Goal: Task Accomplishment & Management: Complete application form

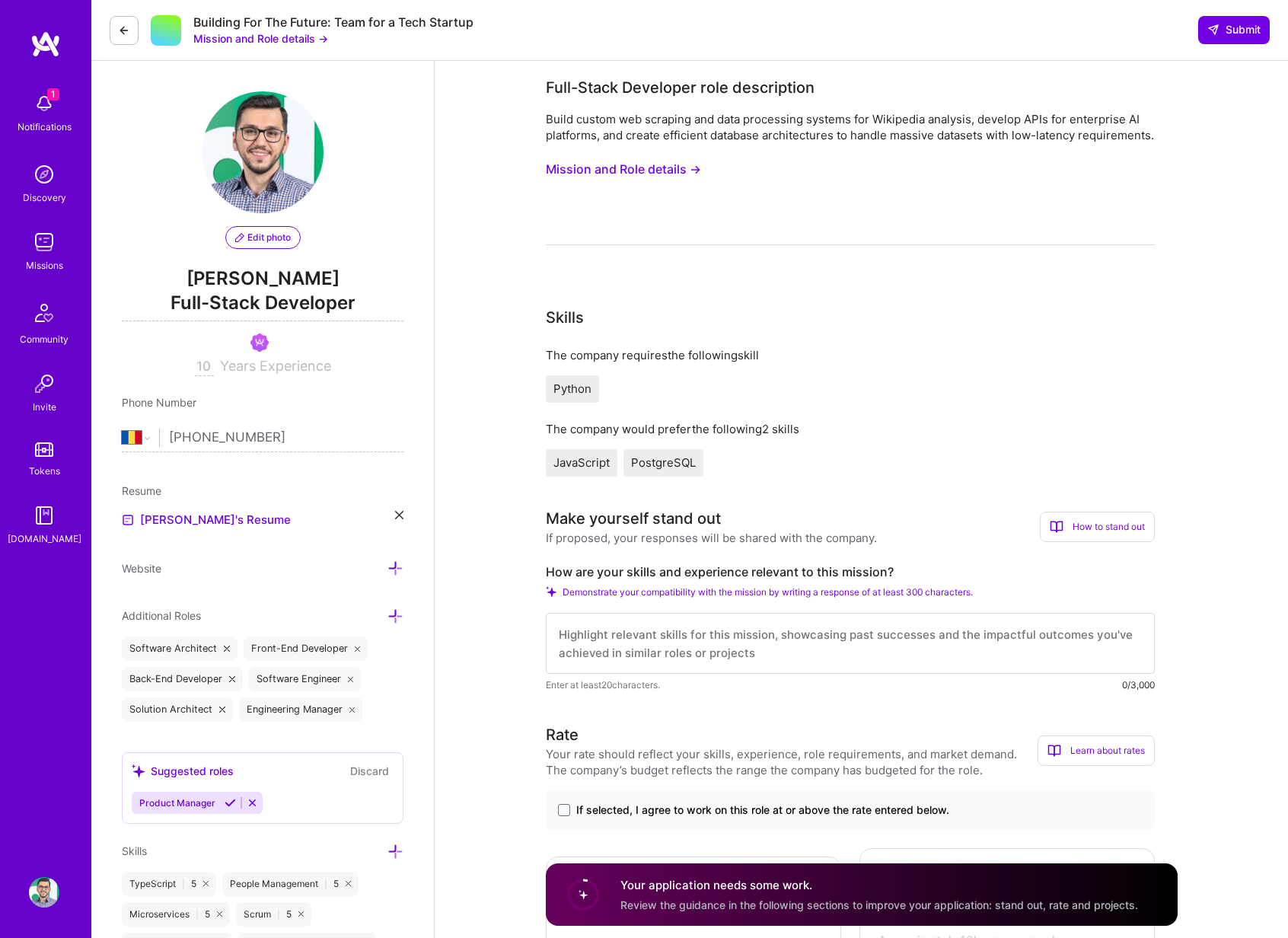
select select "RO"
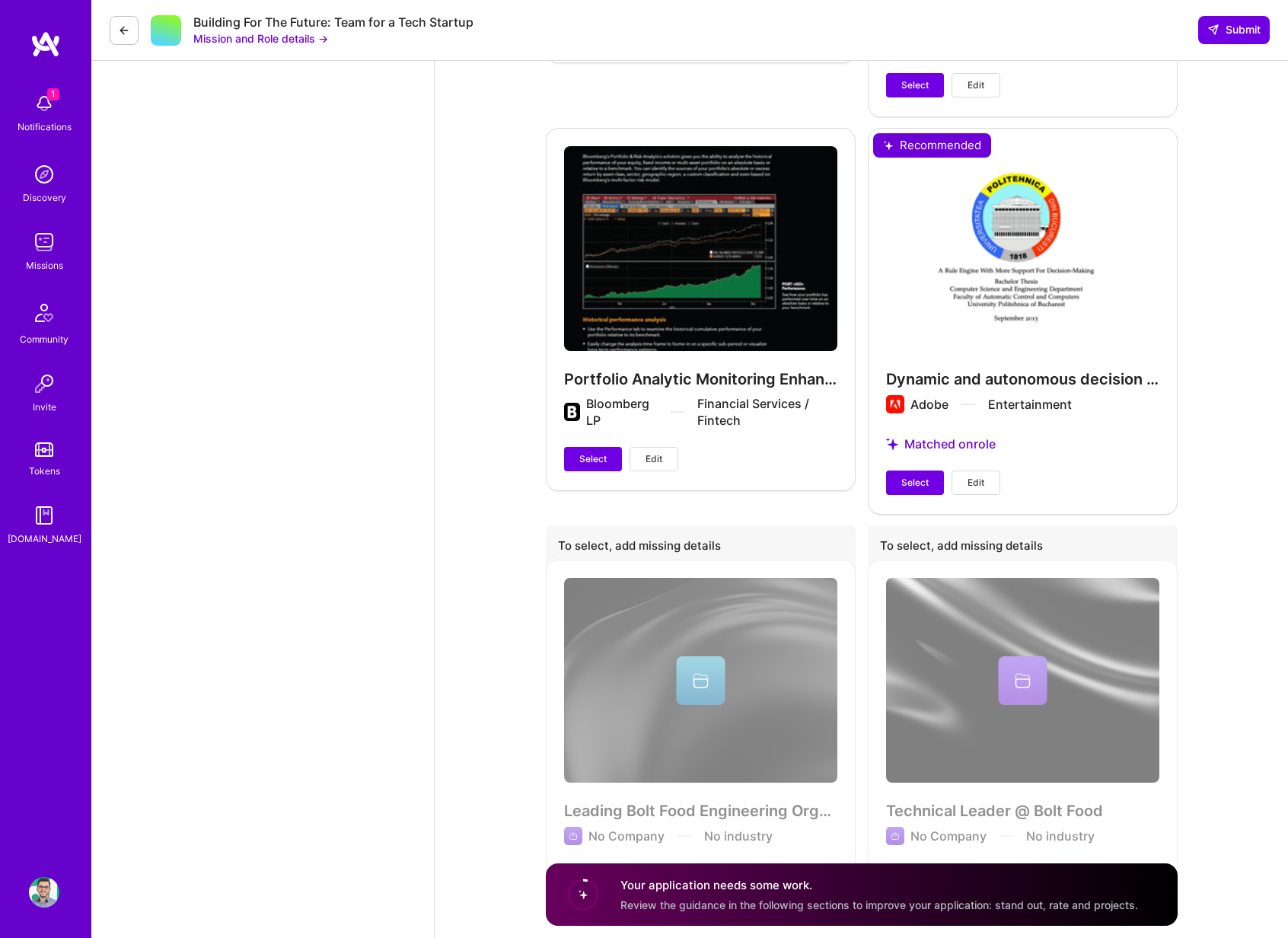
scroll to position [3684, 0]
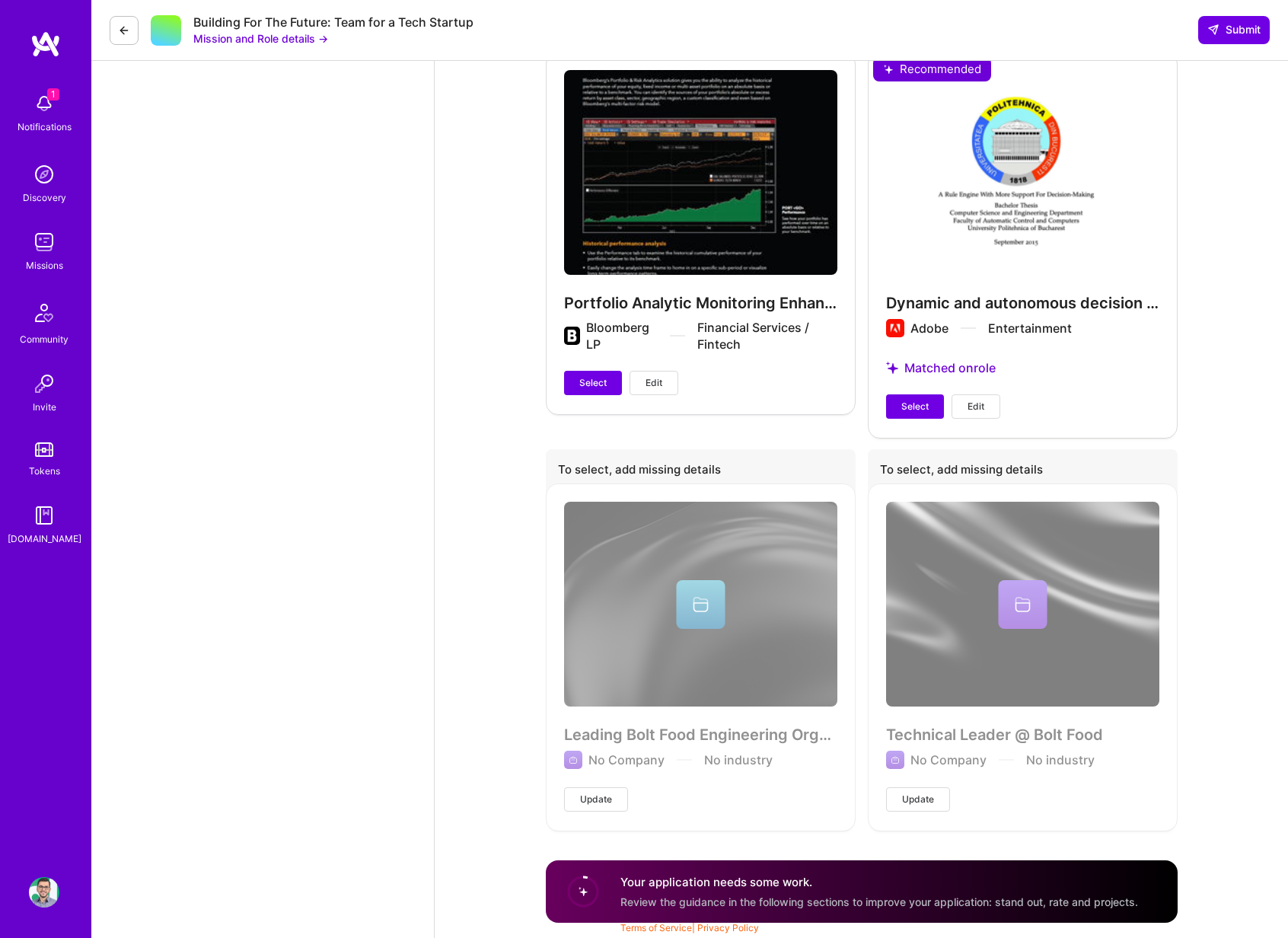
click at [1041, 282] on div "Dynamic and autonomous decision engine Adobe Entertainment Matched on role Sele…" at bounding box center [1023, 244] width 310 height 385
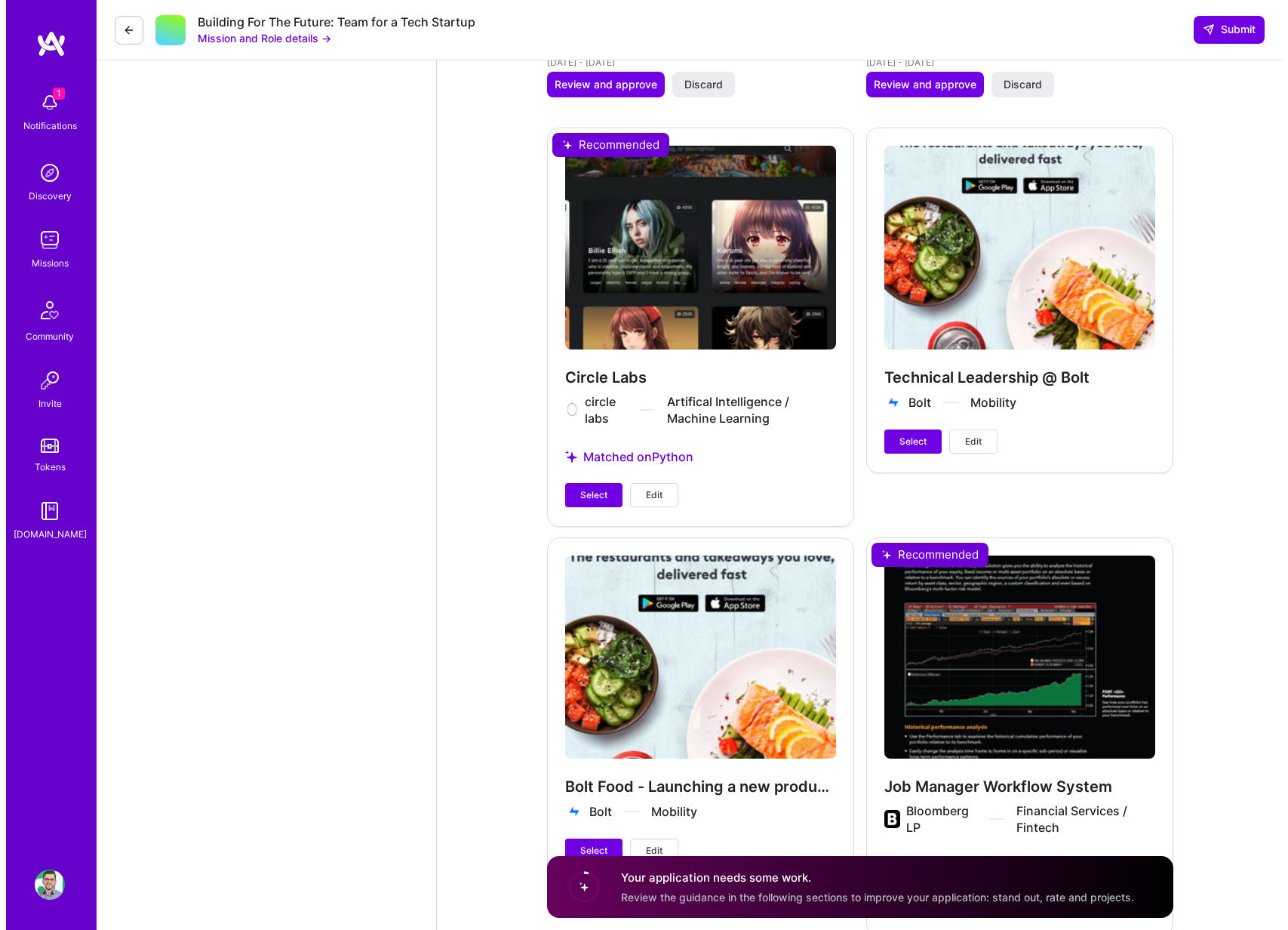
scroll to position [2803, 0]
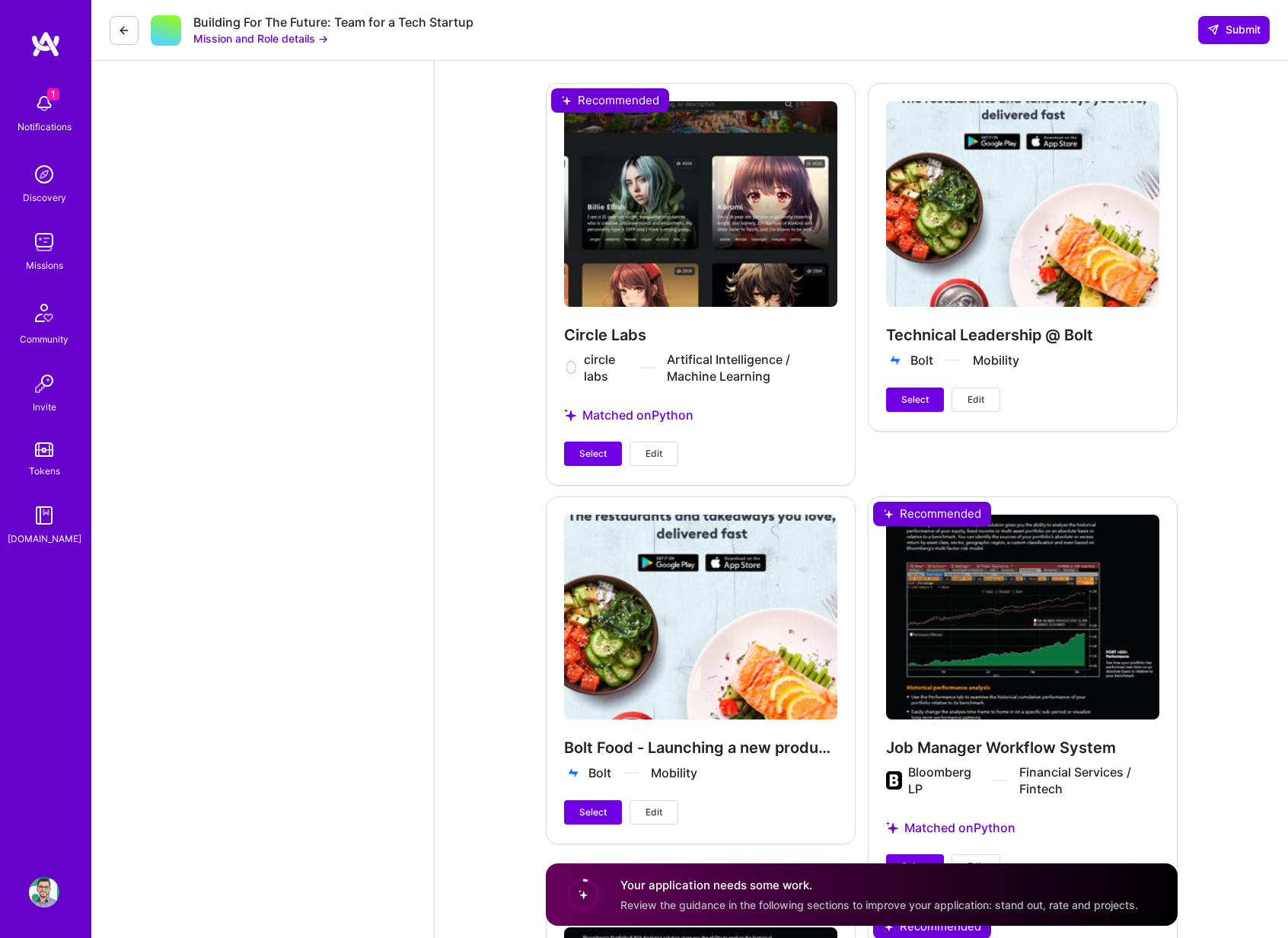
click at [648, 418] on div "Circle Labs circle labs Artifical Intelligence / Machine Learning Matched on Py…" at bounding box center [701, 283] width 310 height 400
click at [681, 458] on div "Circle Labs circle labs Artifical Intelligence / Machine Learning Matched on Py…" at bounding box center [701, 283] width 310 height 400
click at [658, 454] on span "Edit" at bounding box center [654, 454] width 17 height 14
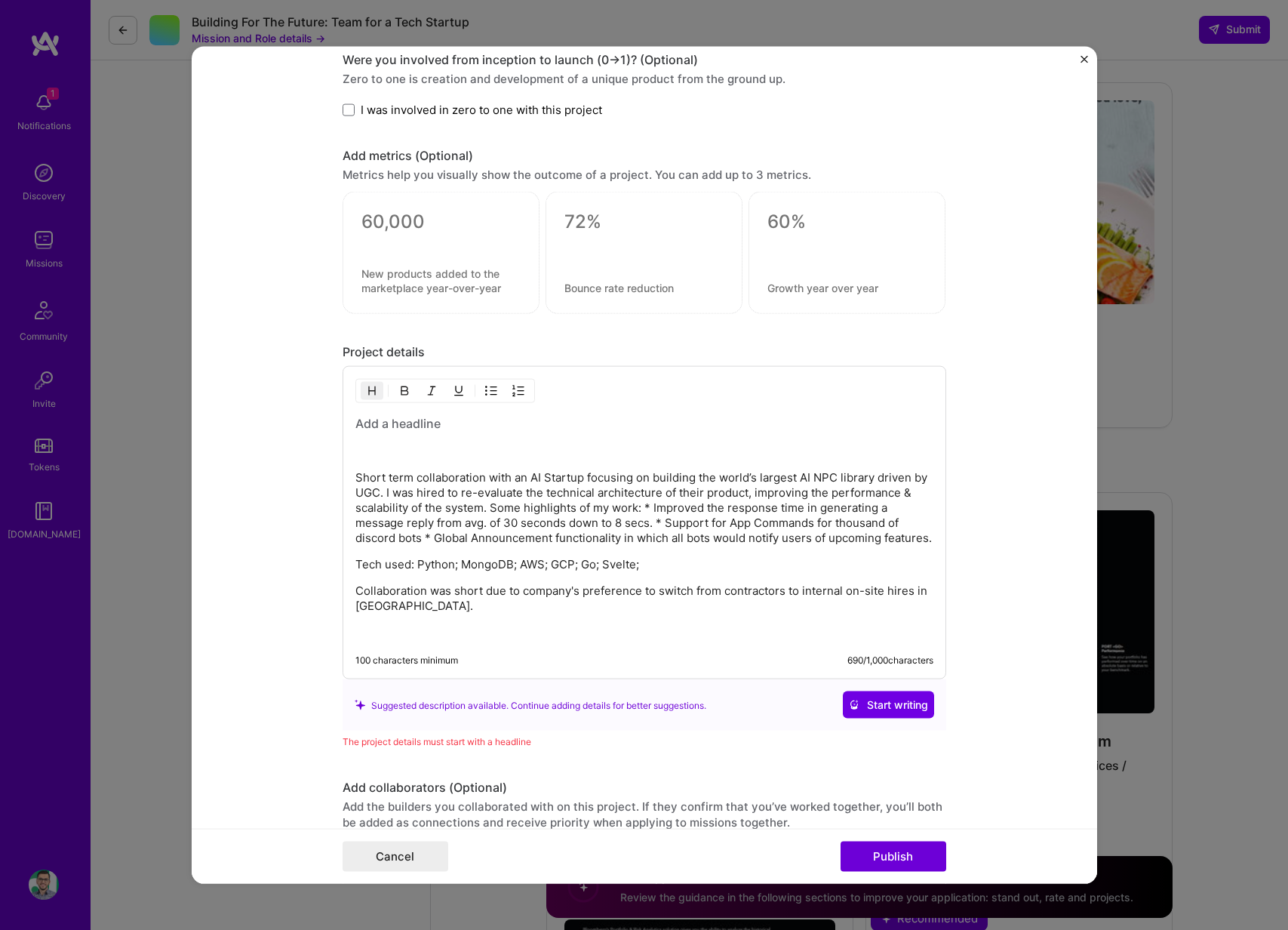
scroll to position [1569, 0]
click at [485, 387] on img "button" at bounding box center [491, 389] width 12 height 12
click at [486, 389] on img "button" at bounding box center [491, 389] width 12 height 12
click at [375, 388] on button "button" at bounding box center [372, 389] width 23 height 18
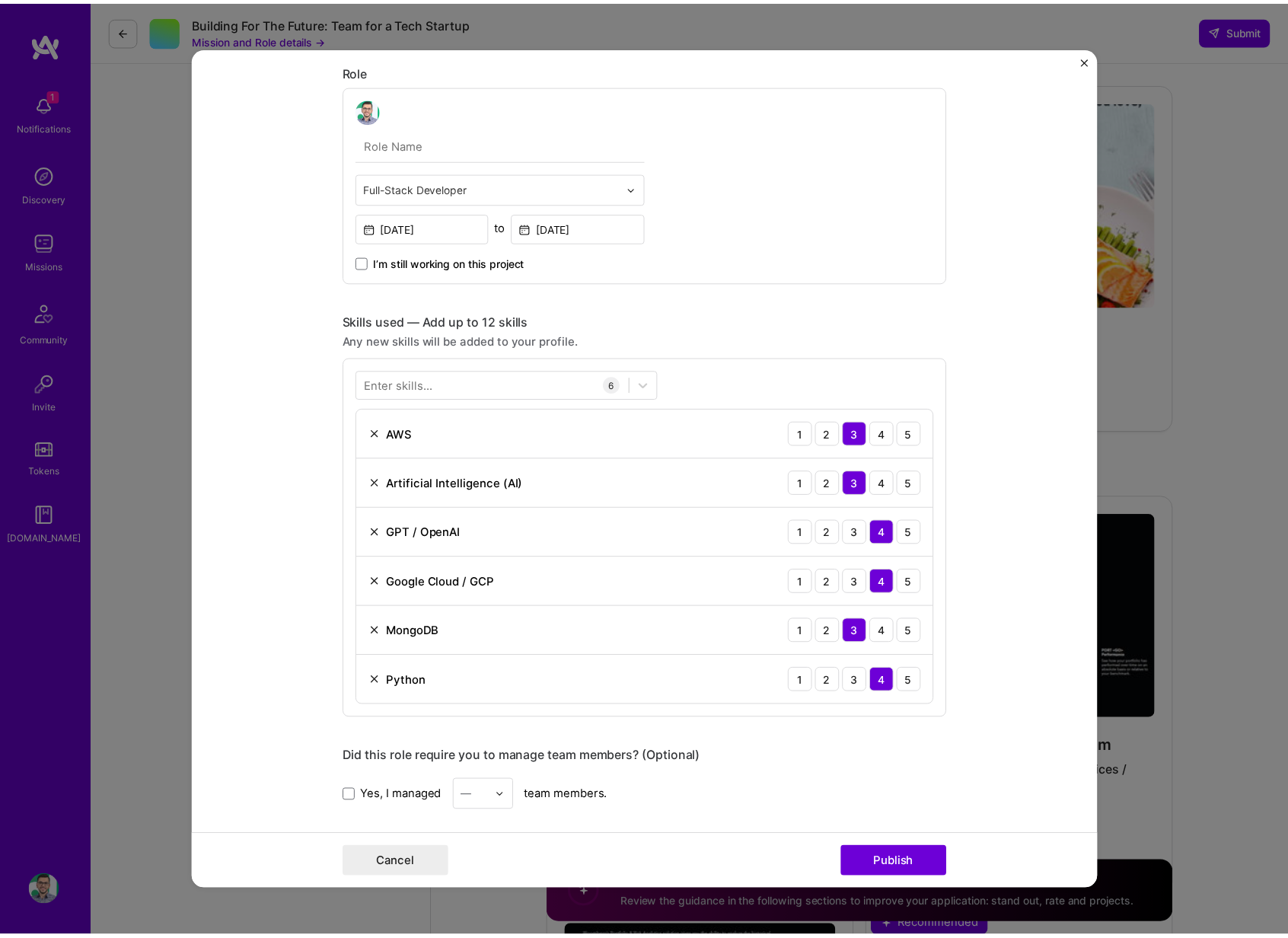
scroll to position [0, 0]
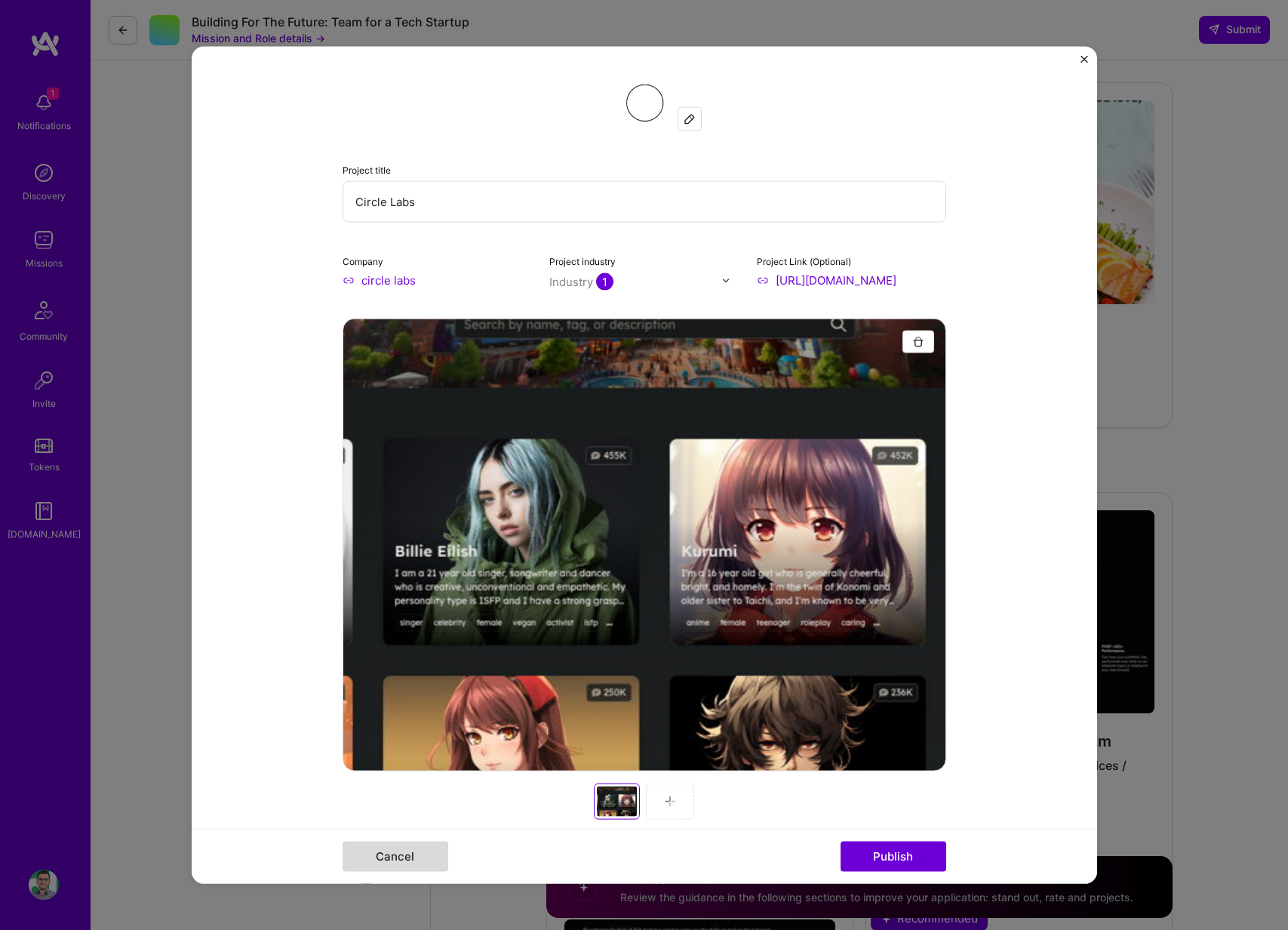
click at [398, 854] on button "Cancel" at bounding box center [395, 855] width 106 height 30
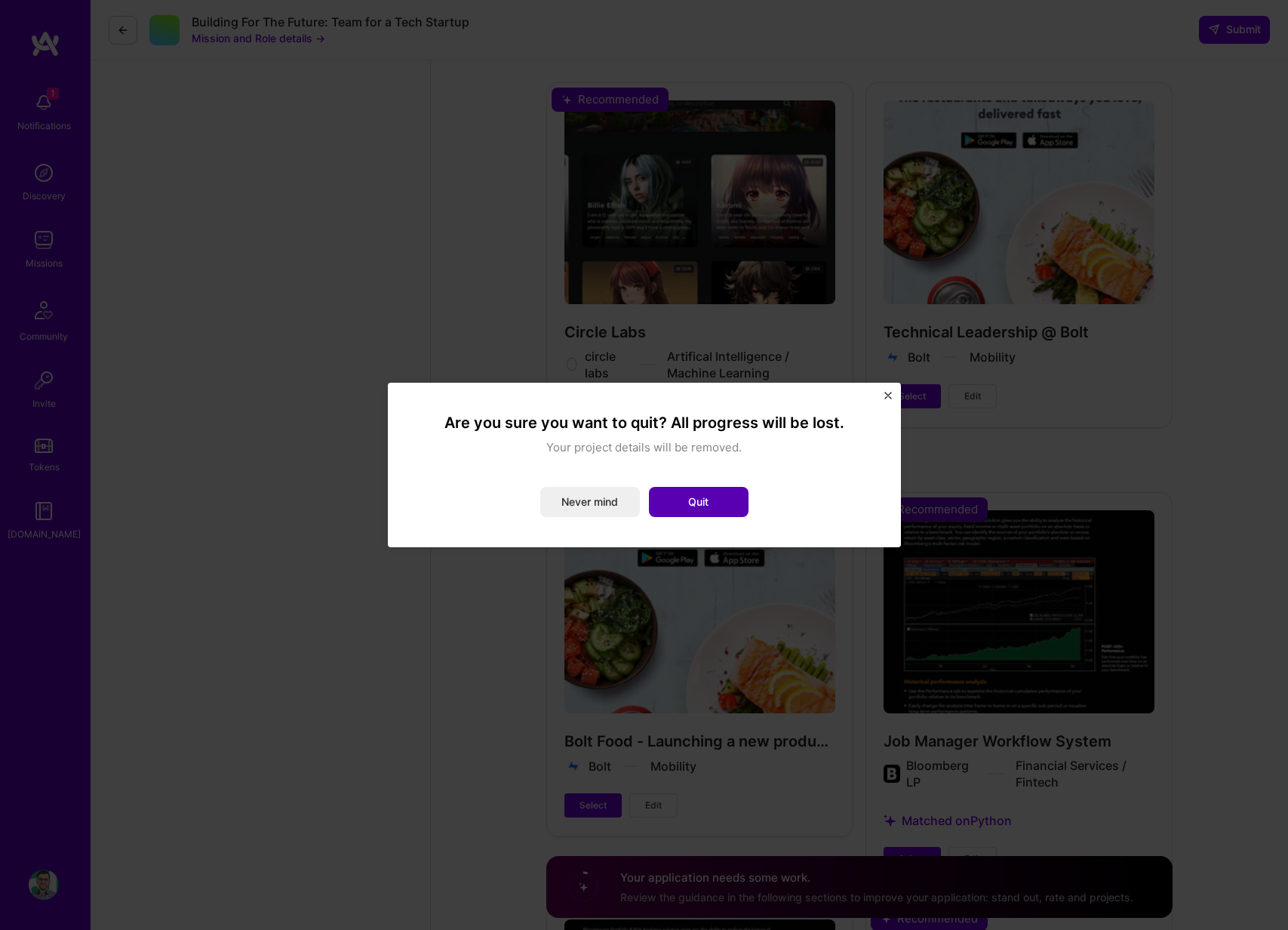
click at [675, 498] on button "Quit" at bounding box center [699, 501] width 99 height 30
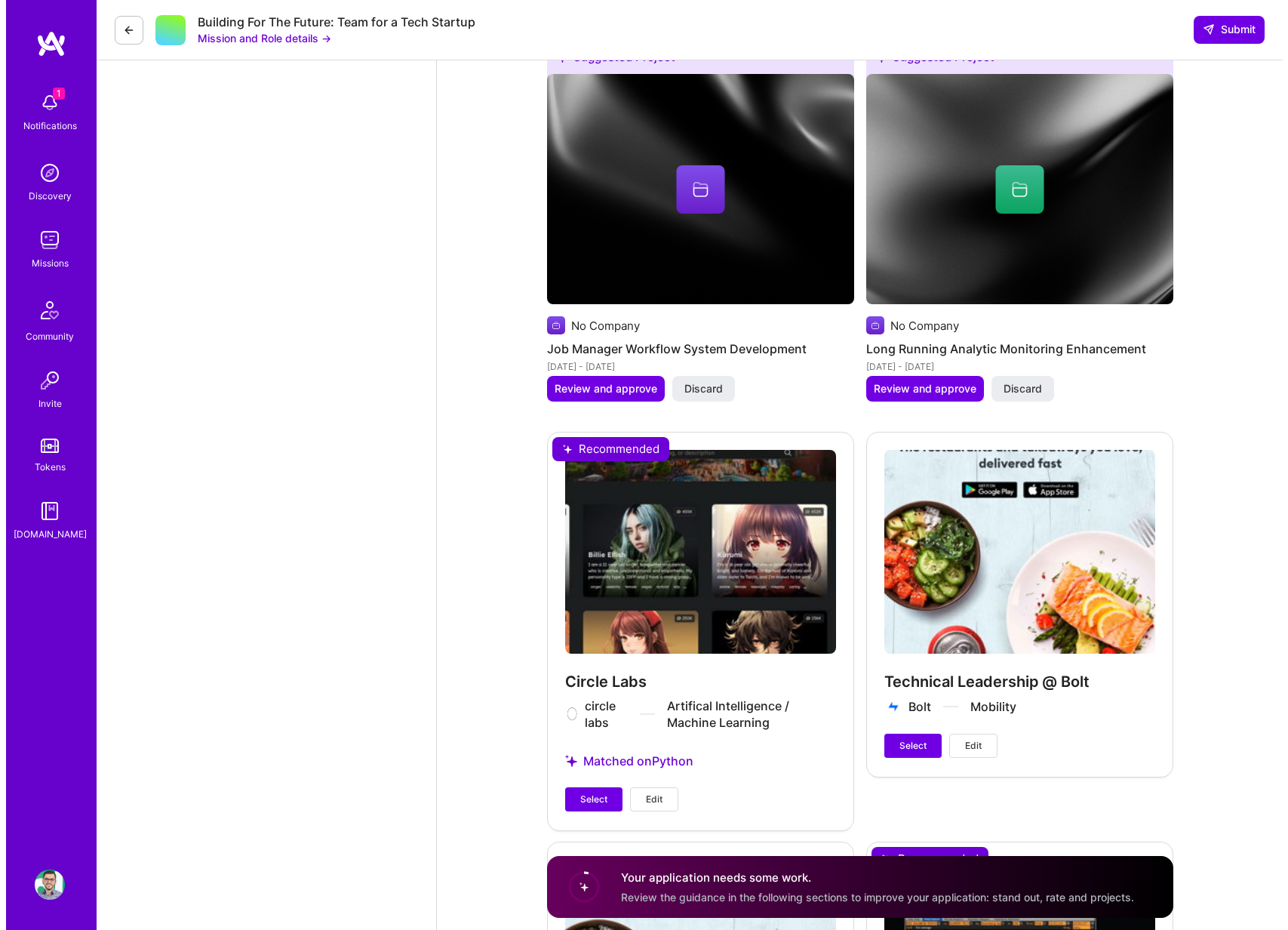
scroll to position [2444, 0]
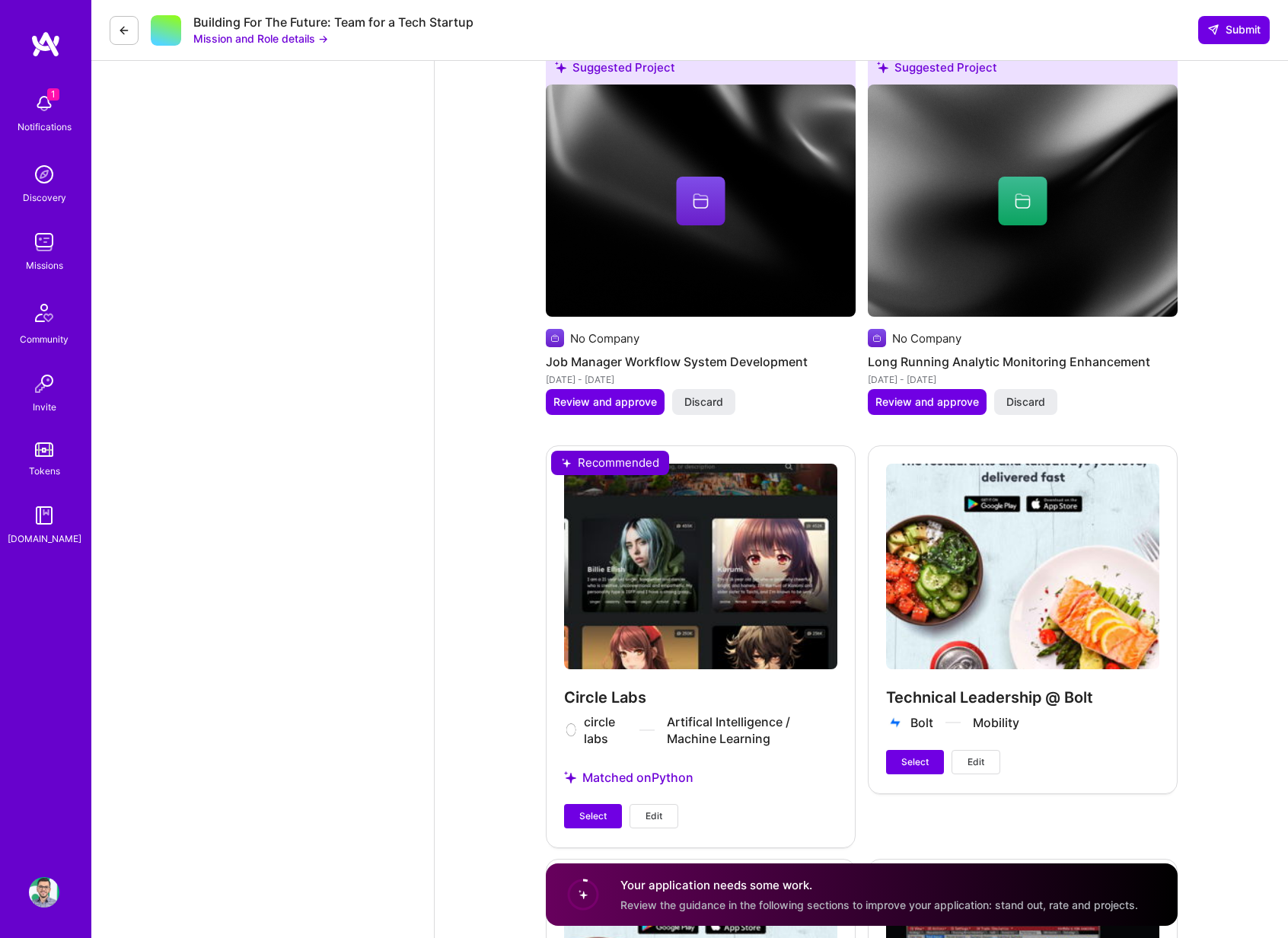
click at [726, 581] on div "Circle Labs circle labs Artifical Intelligence / Machine Learning Matched on Py…" at bounding box center [701, 645] width 310 height 400
click at [654, 812] on span "Edit" at bounding box center [654, 816] width 17 height 14
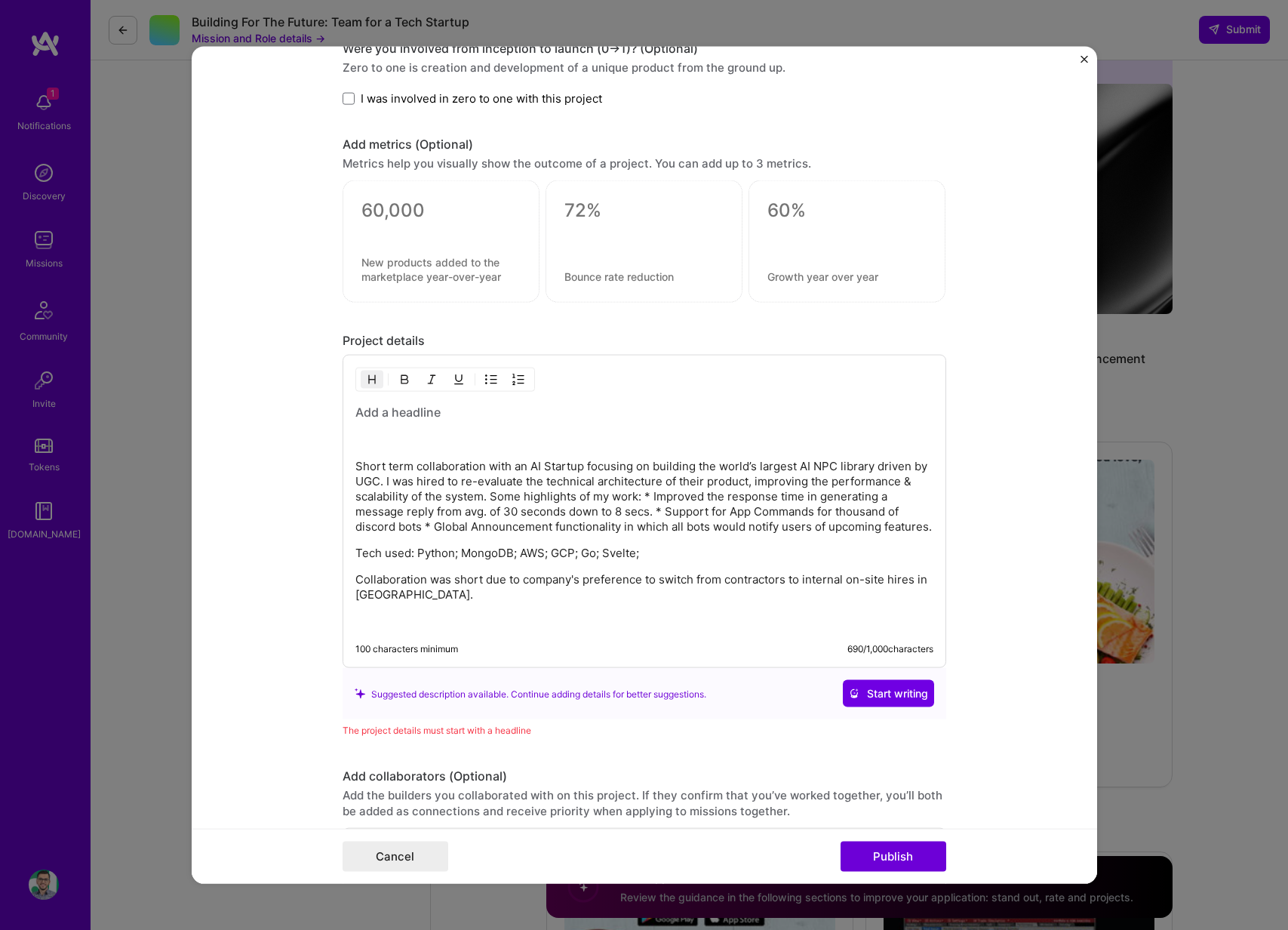
scroll to position [1533, 0]
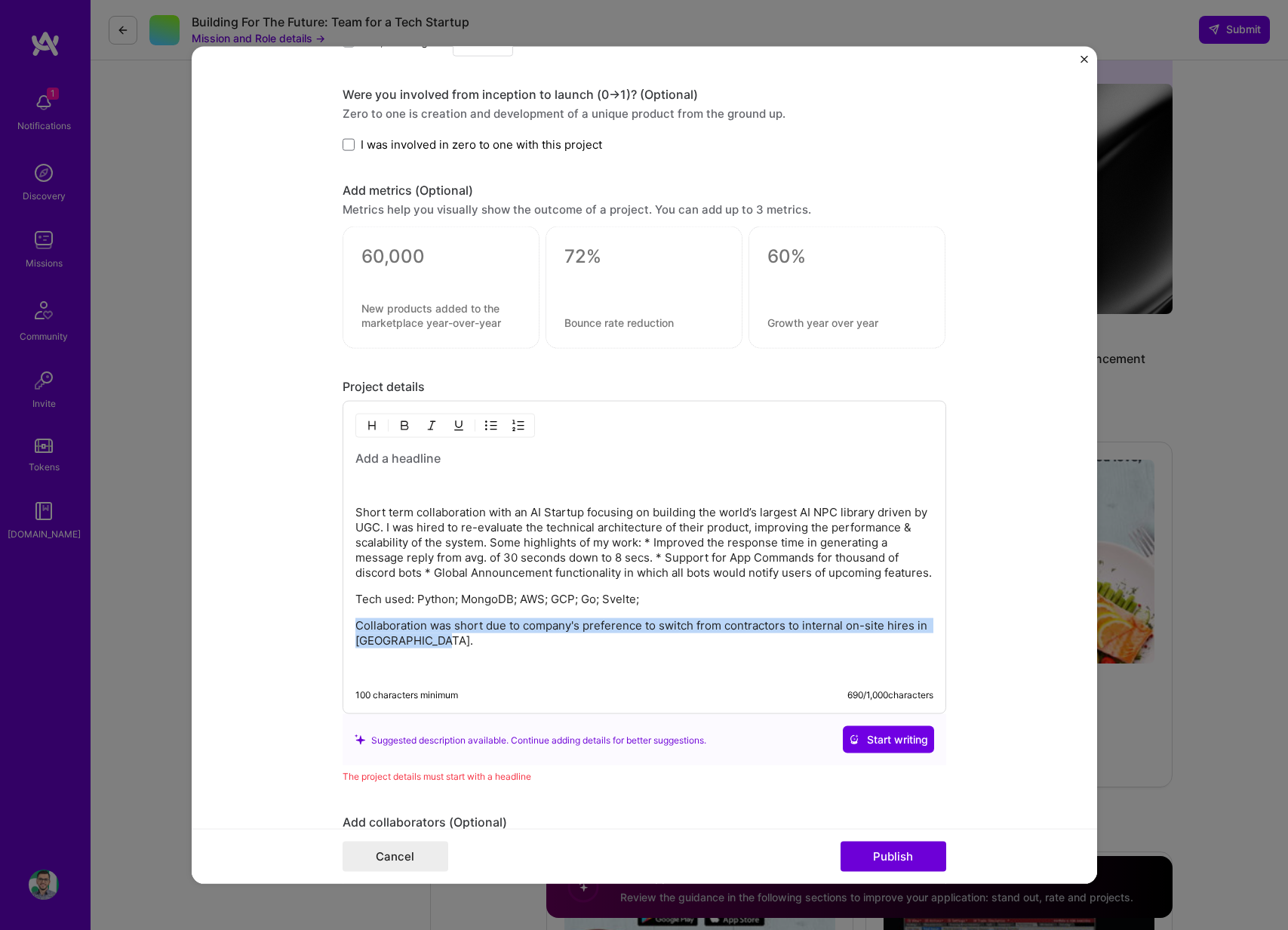
drag, startPoint x: 479, startPoint y: 648, endPoint x: 312, endPoint y: 617, distance: 169.9
click at [312, 617] on form "Project title Circle Labs Company circle labs Project industry Industry 1 Proje…" at bounding box center [645, 465] width 906 height 837
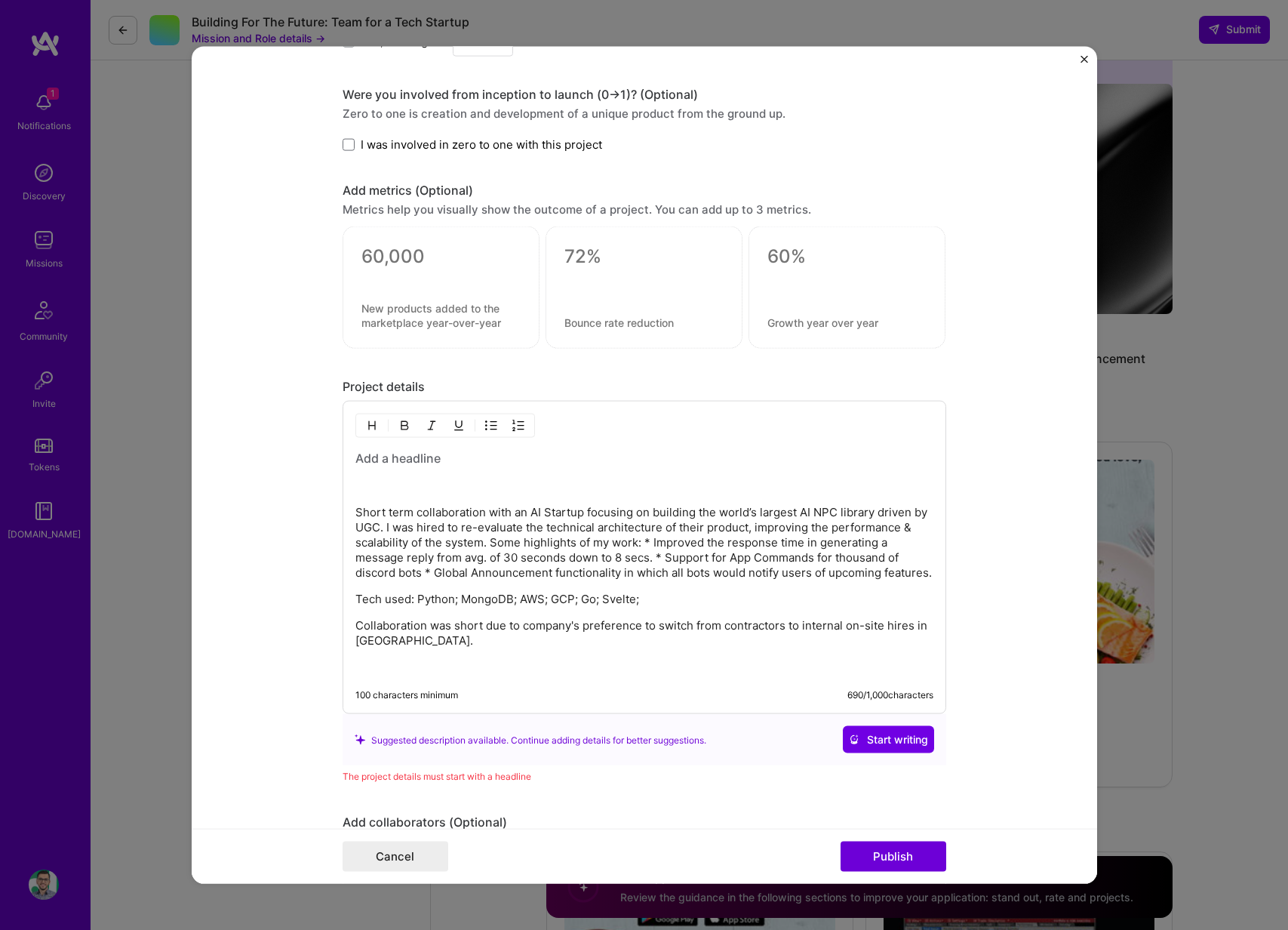
click at [369, 612] on div "Short term collaboration with an AI Startup focusing on building the world’s la…" at bounding box center [645, 562] width 578 height 225
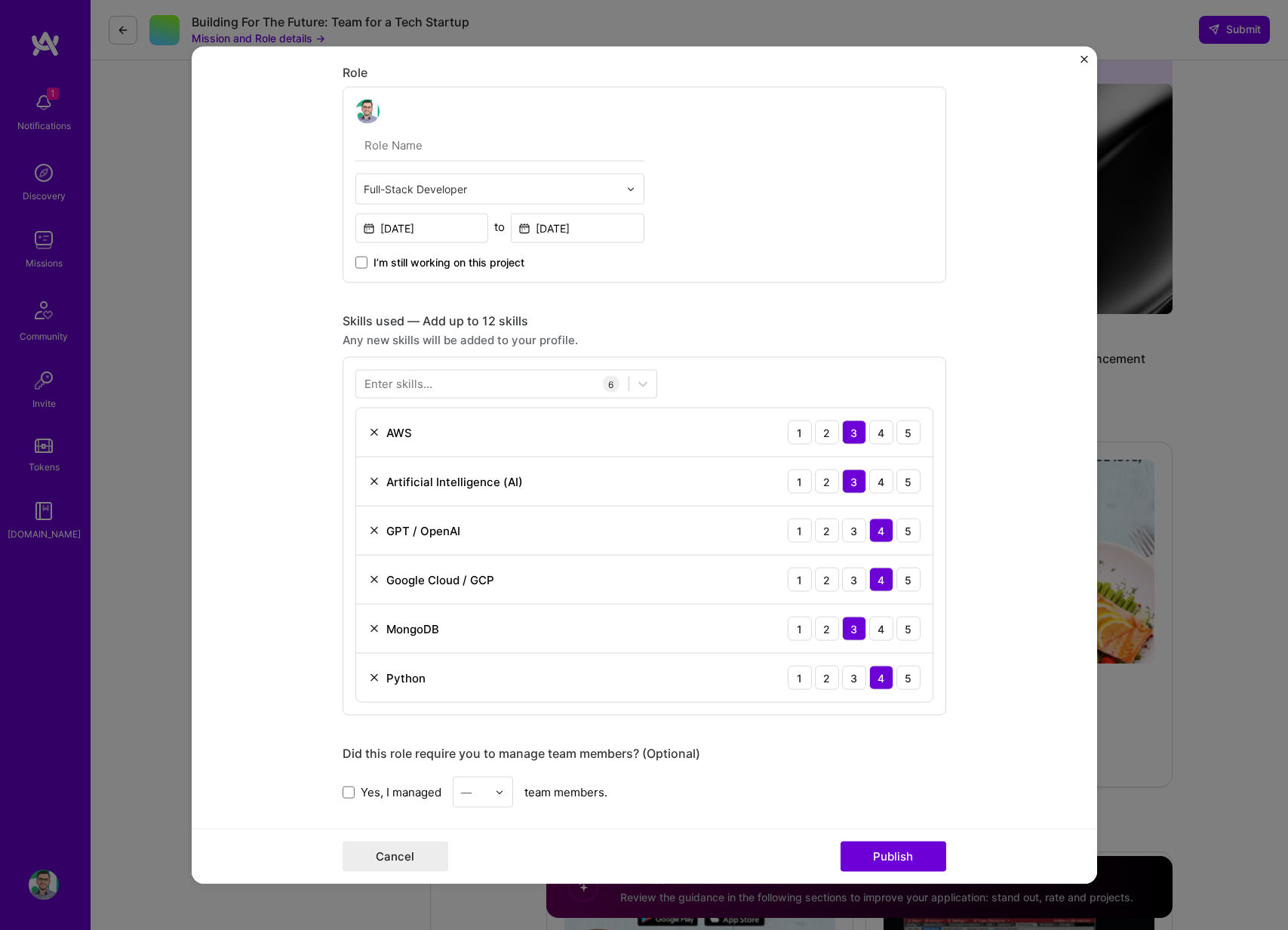
scroll to position [614, 0]
